Goal: Navigation & Orientation: Go to known website

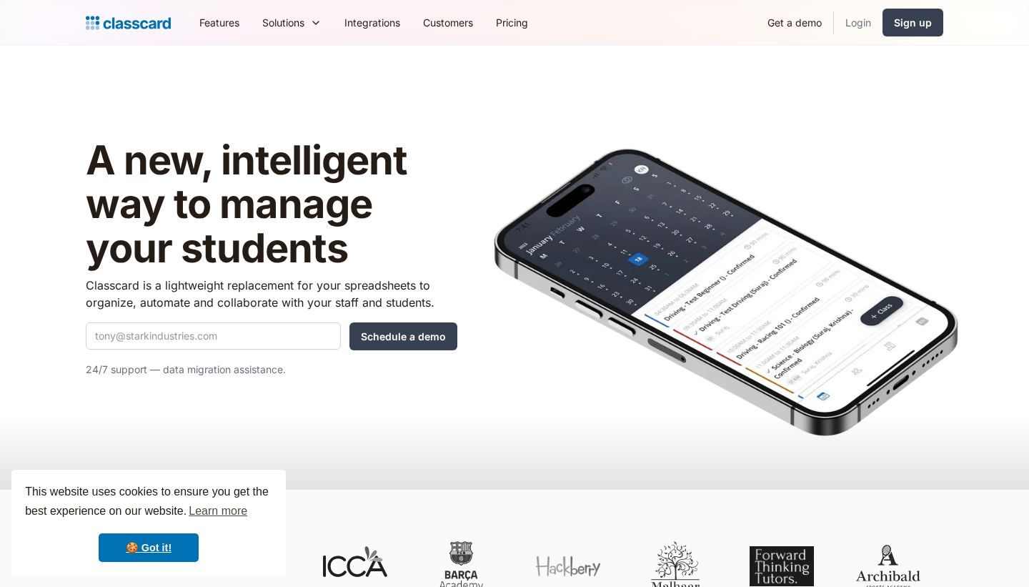
click at [865, 23] on link "Login" at bounding box center [858, 22] width 49 height 32
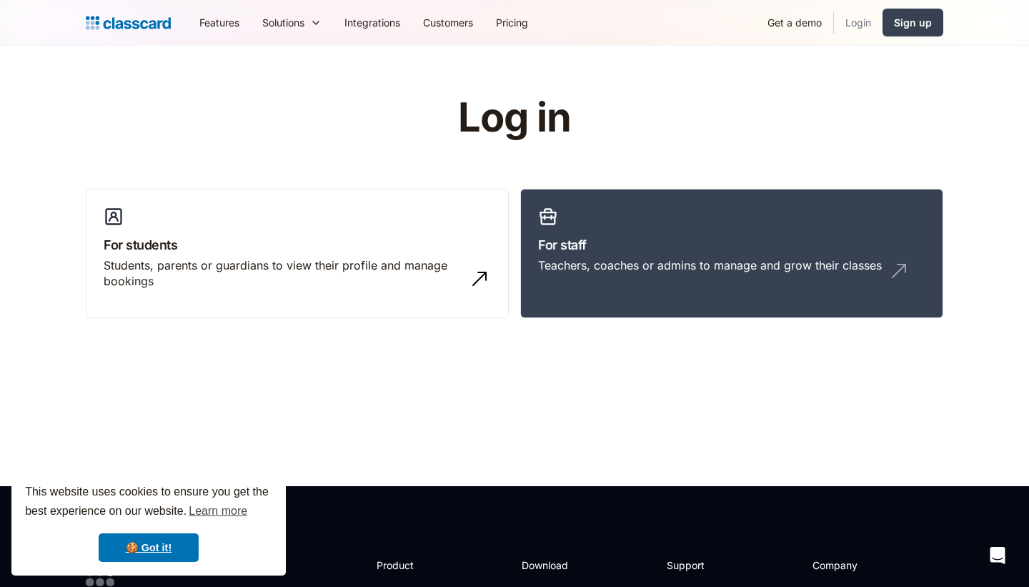
click at [860, 25] on link "Login" at bounding box center [858, 22] width 49 height 32
click at [859, 22] on link "Login" at bounding box center [858, 22] width 49 height 32
click at [582, 232] on link "For staff Teachers, coaches or admins to manage and grow their classes" at bounding box center [731, 254] width 423 height 130
